Goal: Task Accomplishment & Management: Use online tool/utility

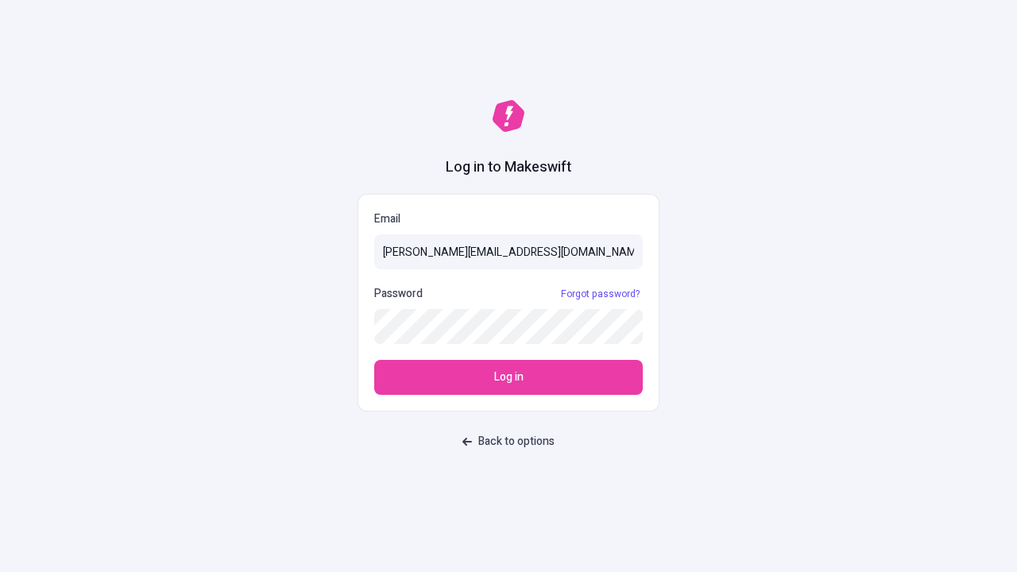
type input "sasha+test-ui@makeswift.com"
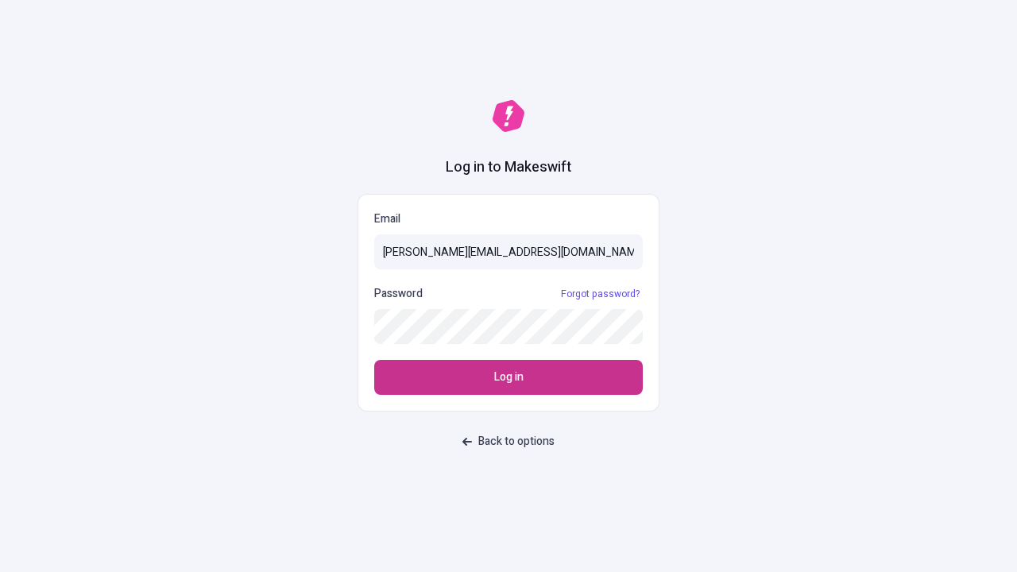
click at [508, 377] on span "Log in" at bounding box center [508, 377] width 29 height 17
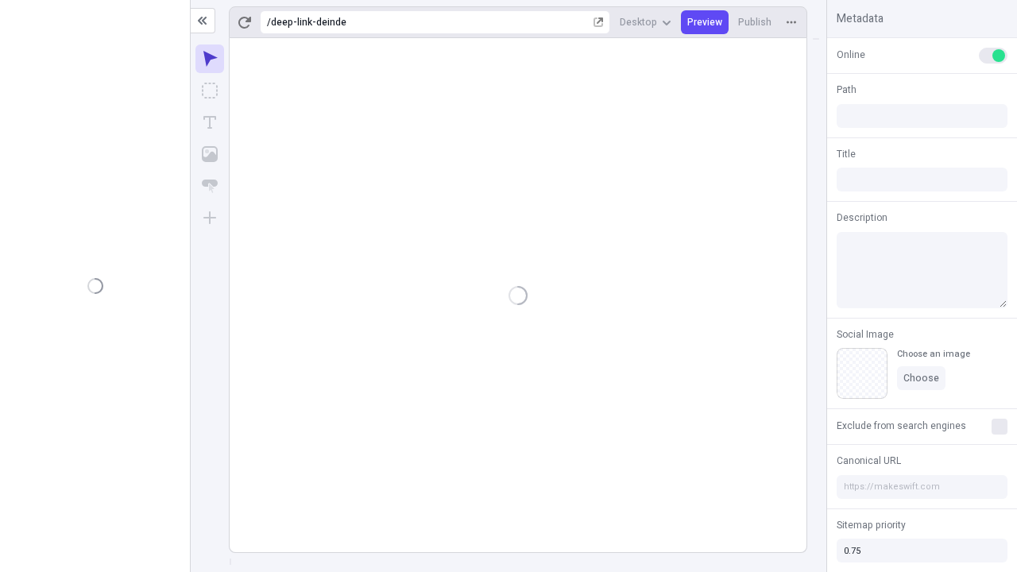
type input "/deep-link-deinde"
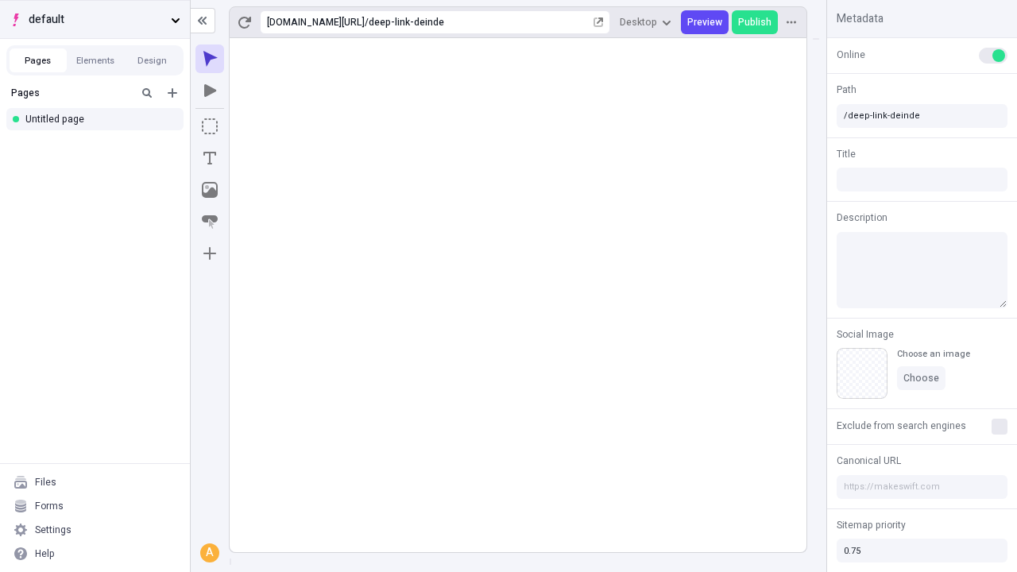
click at [95, 19] on span "default" at bounding box center [97, 19] width 136 height 17
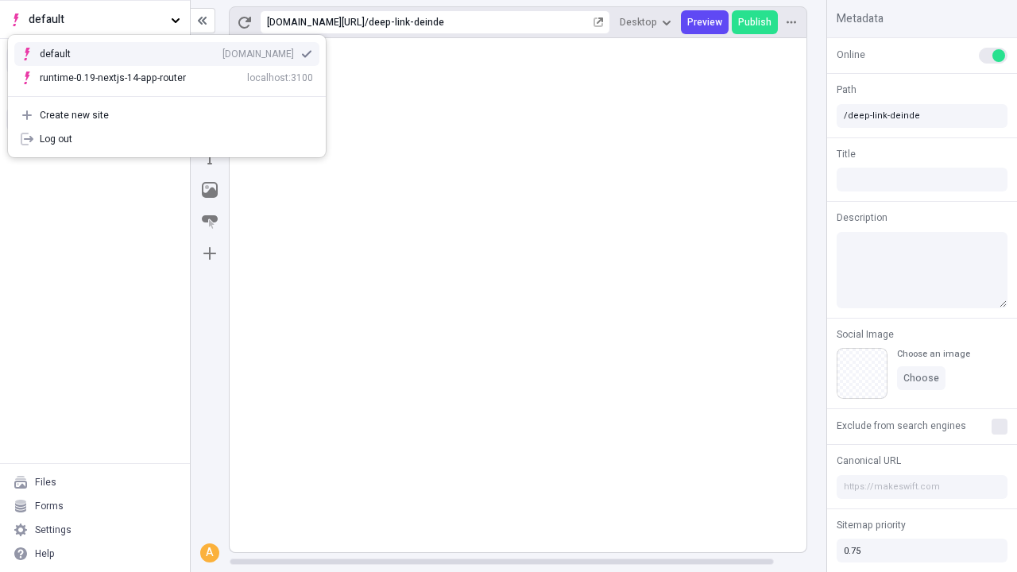
click at [167, 115] on div "Create new site" at bounding box center [176, 115] width 273 height 13
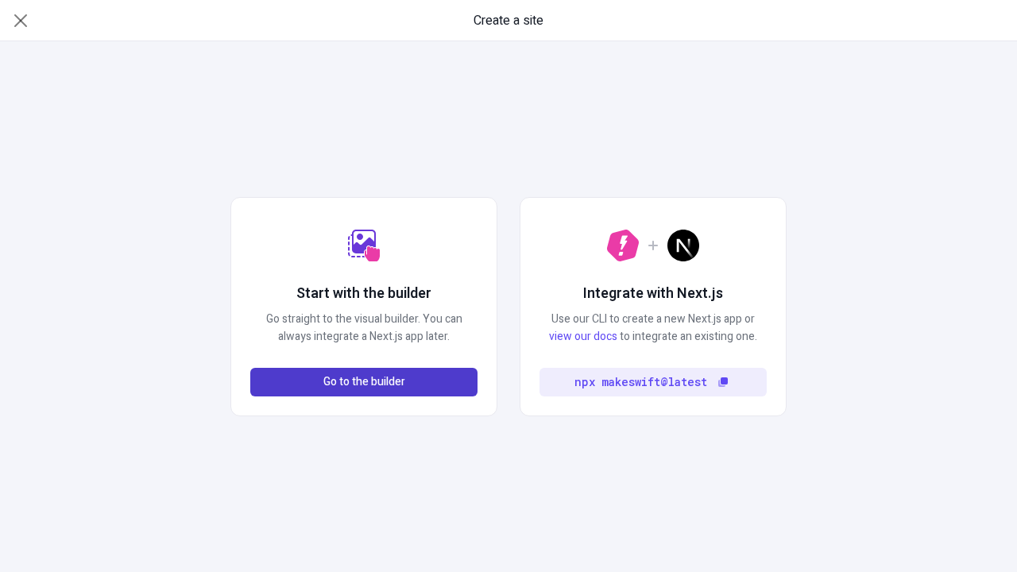
click at [364, 382] on span "Go to the builder" at bounding box center [364, 381] width 82 height 17
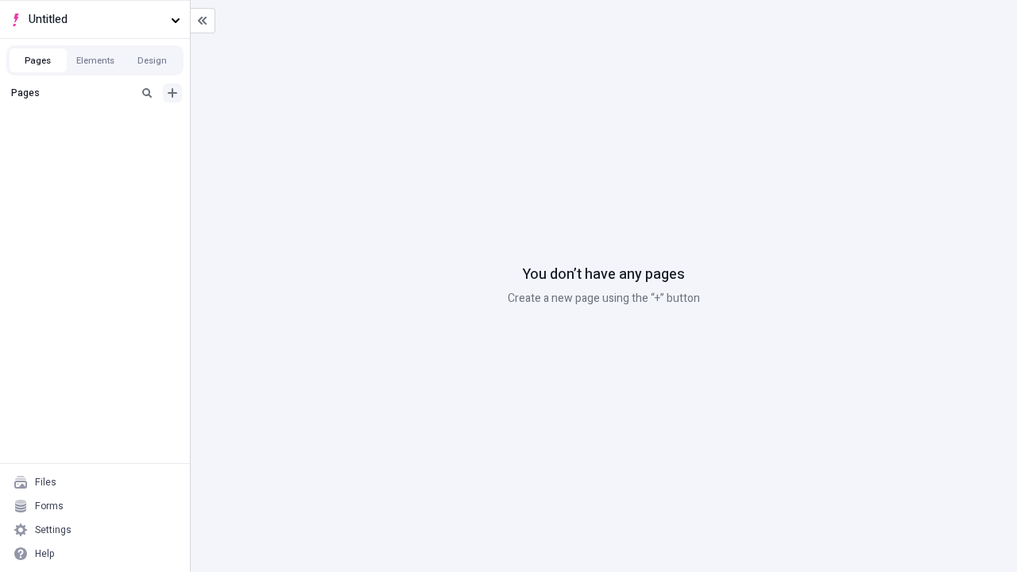
click at [172, 93] on icon "Add new" at bounding box center [173, 93] width 10 height 10
click at [99, 145] on div "Blank page" at bounding box center [99, 147] width 153 height 24
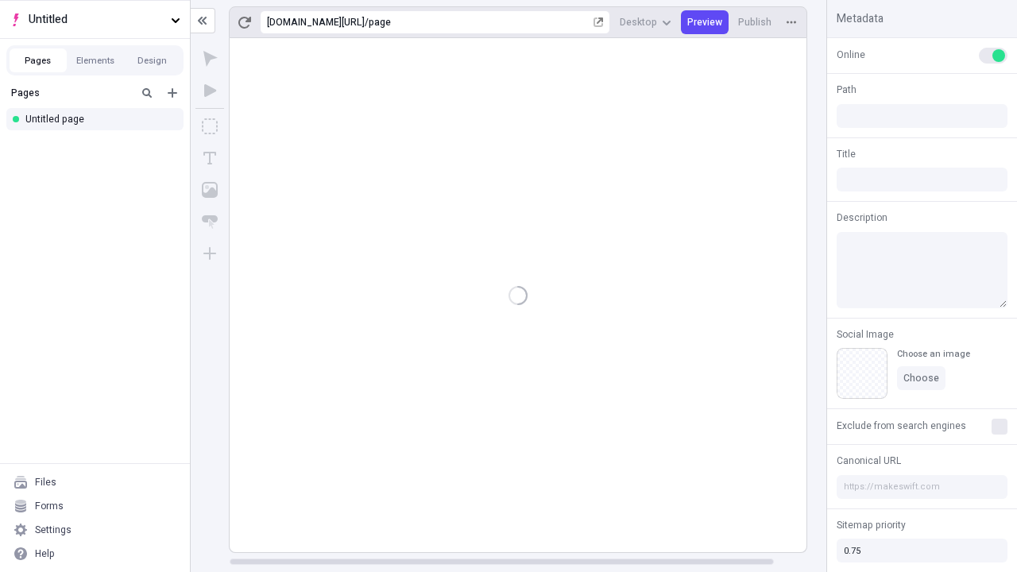
type input "/page"
click at [755, 22] on span "Publish" at bounding box center [754, 22] width 33 height 13
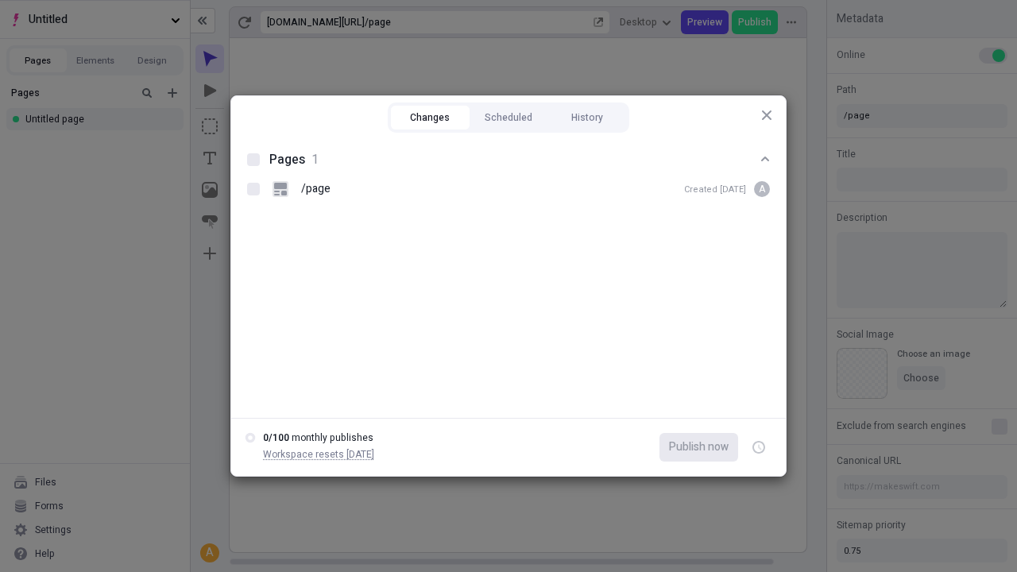
click at [430, 118] on button "Changes" at bounding box center [430, 118] width 79 height 24
click at [253, 160] on div at bounding box center [253, 159] width 13 height 13
checkbox input "true"
click at [759, 447] on icon "button" at bounding box center [760, 448] width 4 height 6
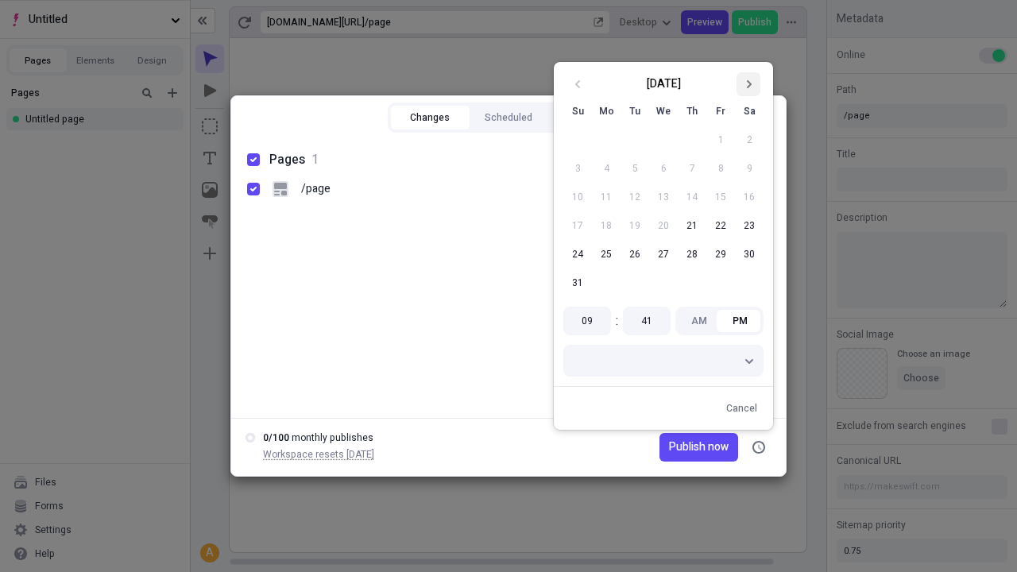
click at [748, 84] on icon "Go to next month" at bounding box center [749, 84] width 10 height 10
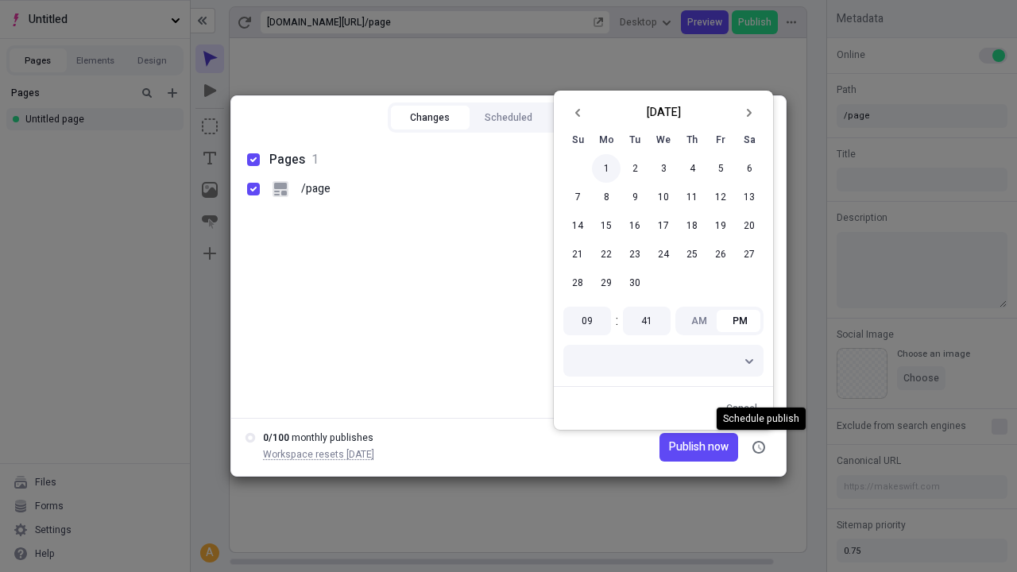
click at [606, 168] on button "1" at bounding box center [606, 168] width 29 height 29
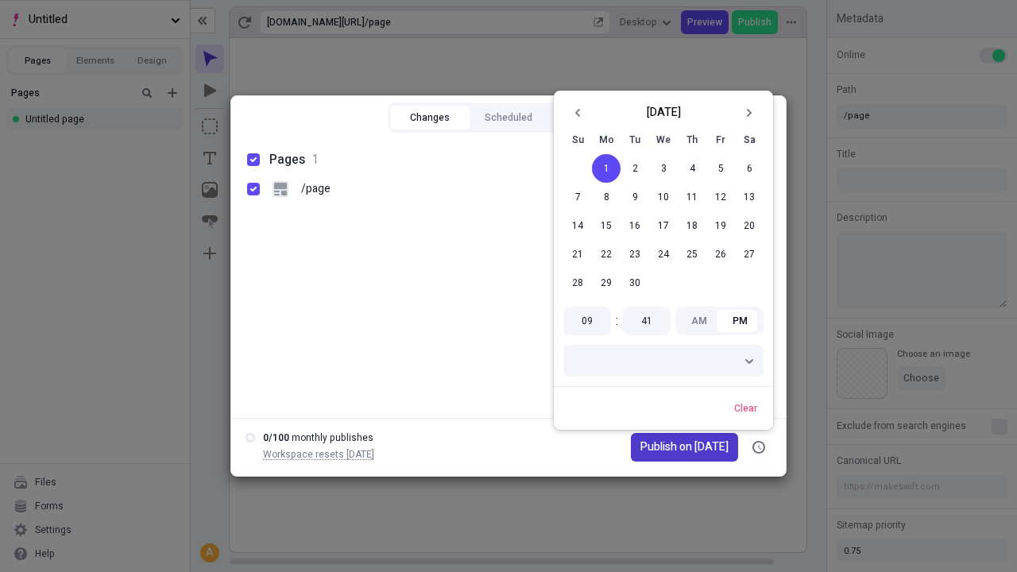
click at [677, 447] on span "Publish on [DATE]" at bounding box center [684, 447] width 88 height 17
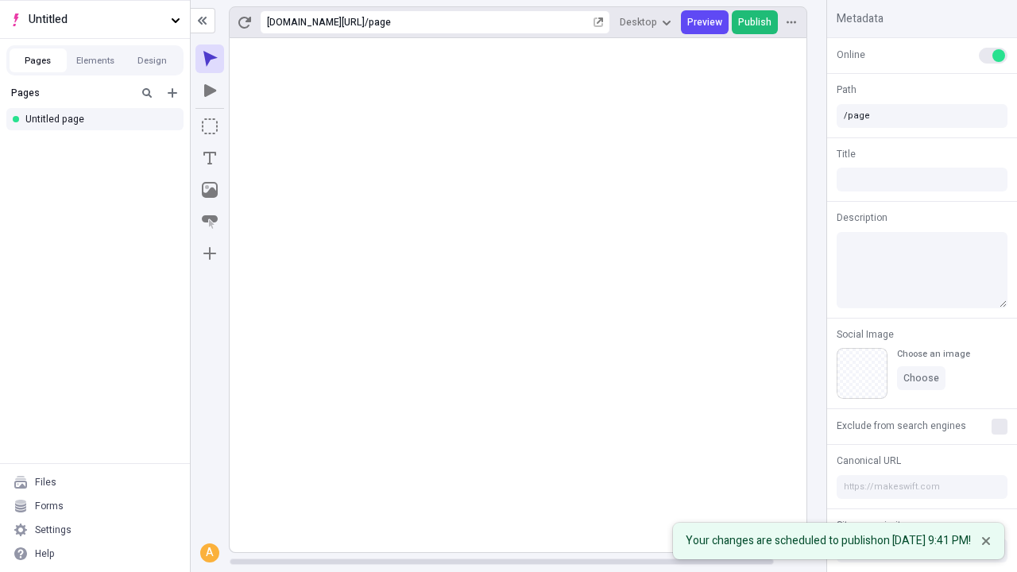
click at [755, 22] on span "Publish" at bounding box center [754, 22] width 33 height 13
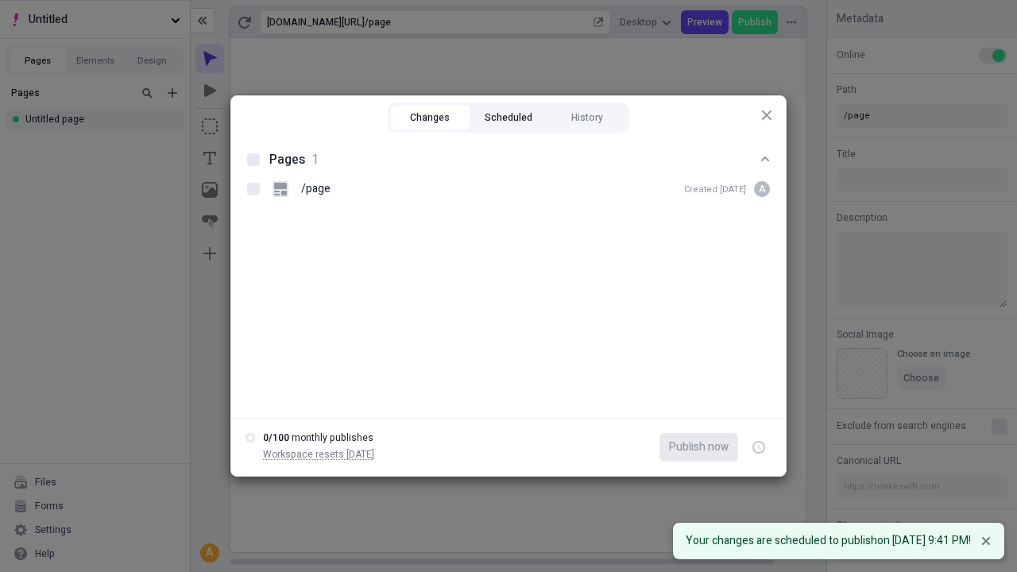
click at [508, 118] on button "Scheduled" at bounding box center [508, 118] width 79 height 24
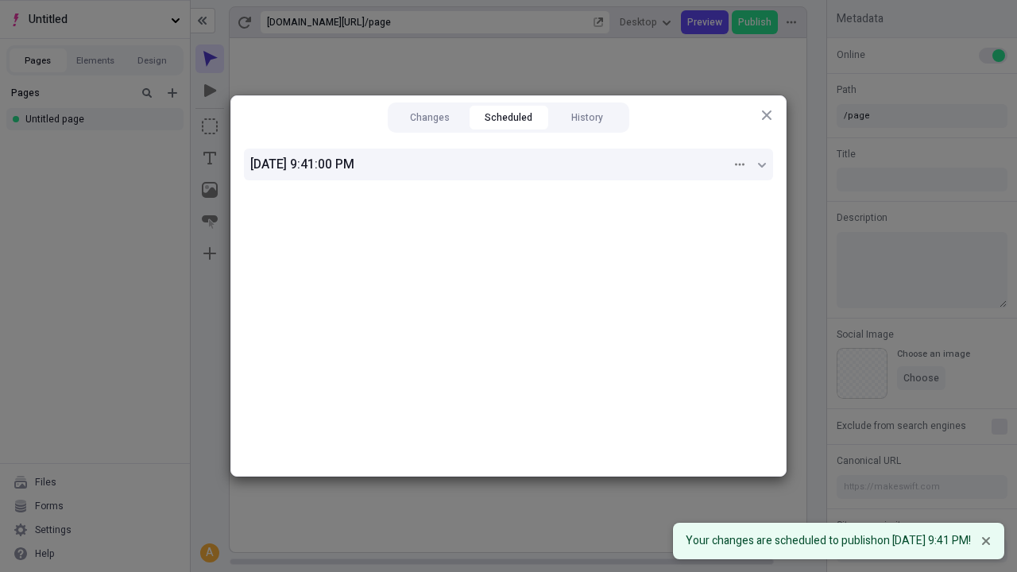
click at [508, 164] on div "[DATE] 9:41:00 PM" at bounding box center [492, 164] width 485 height 19
